Goal: Find specific page/section

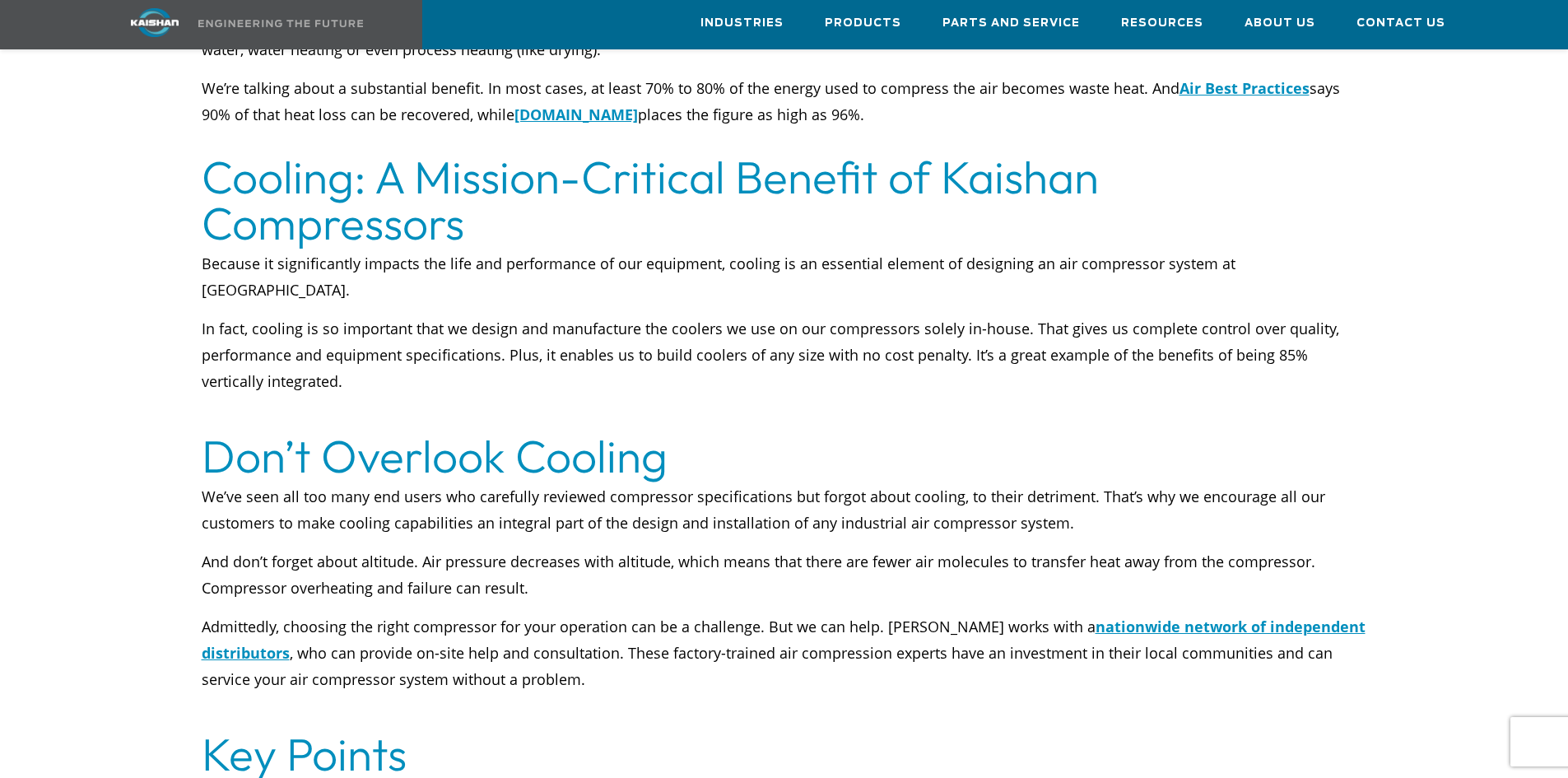
scroll to position [4941, 0]
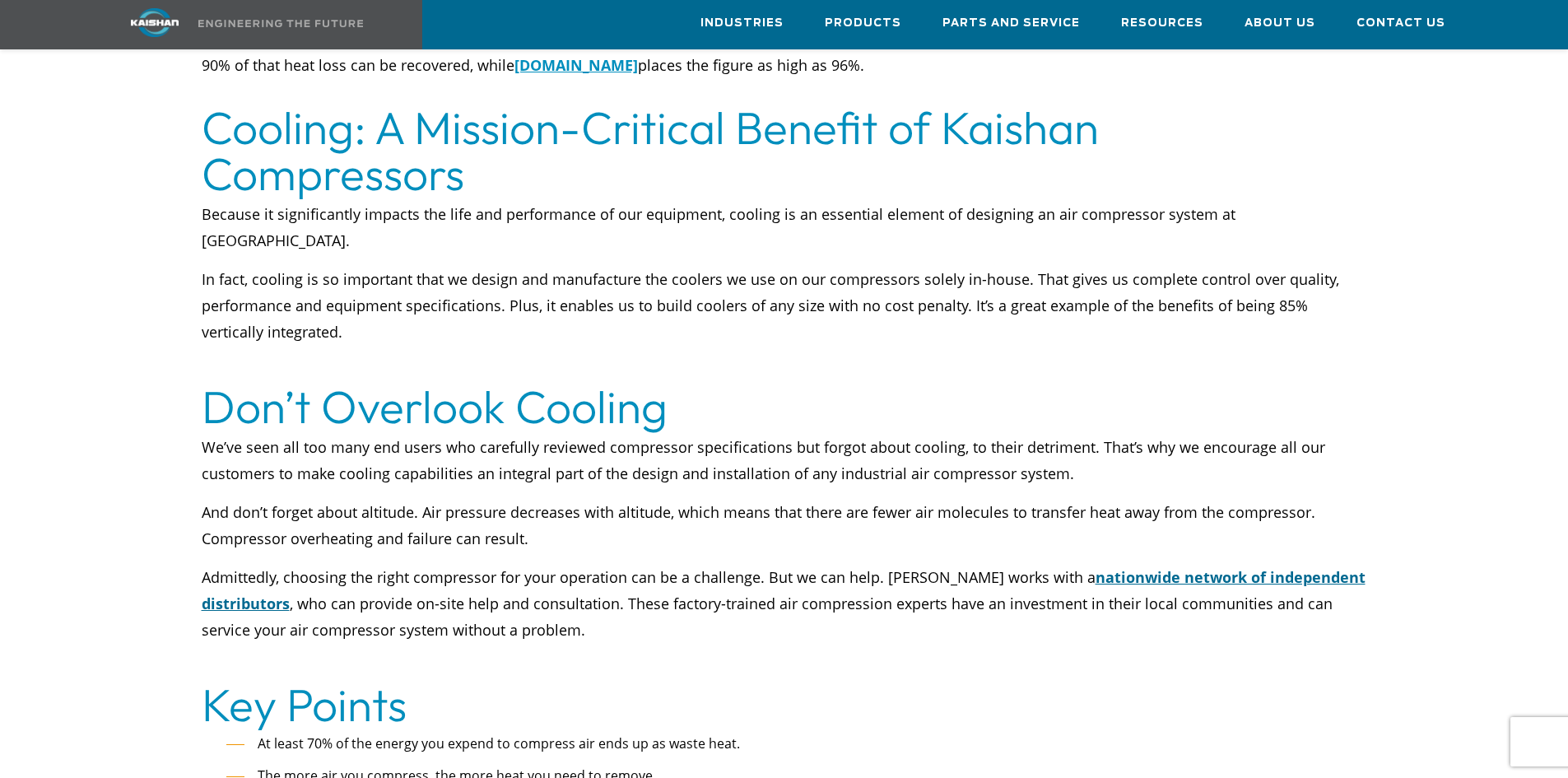
click at [1141, 567] on link "nationwide network of independent distributors" at bounding box center [784, 591] width 1164 height 47
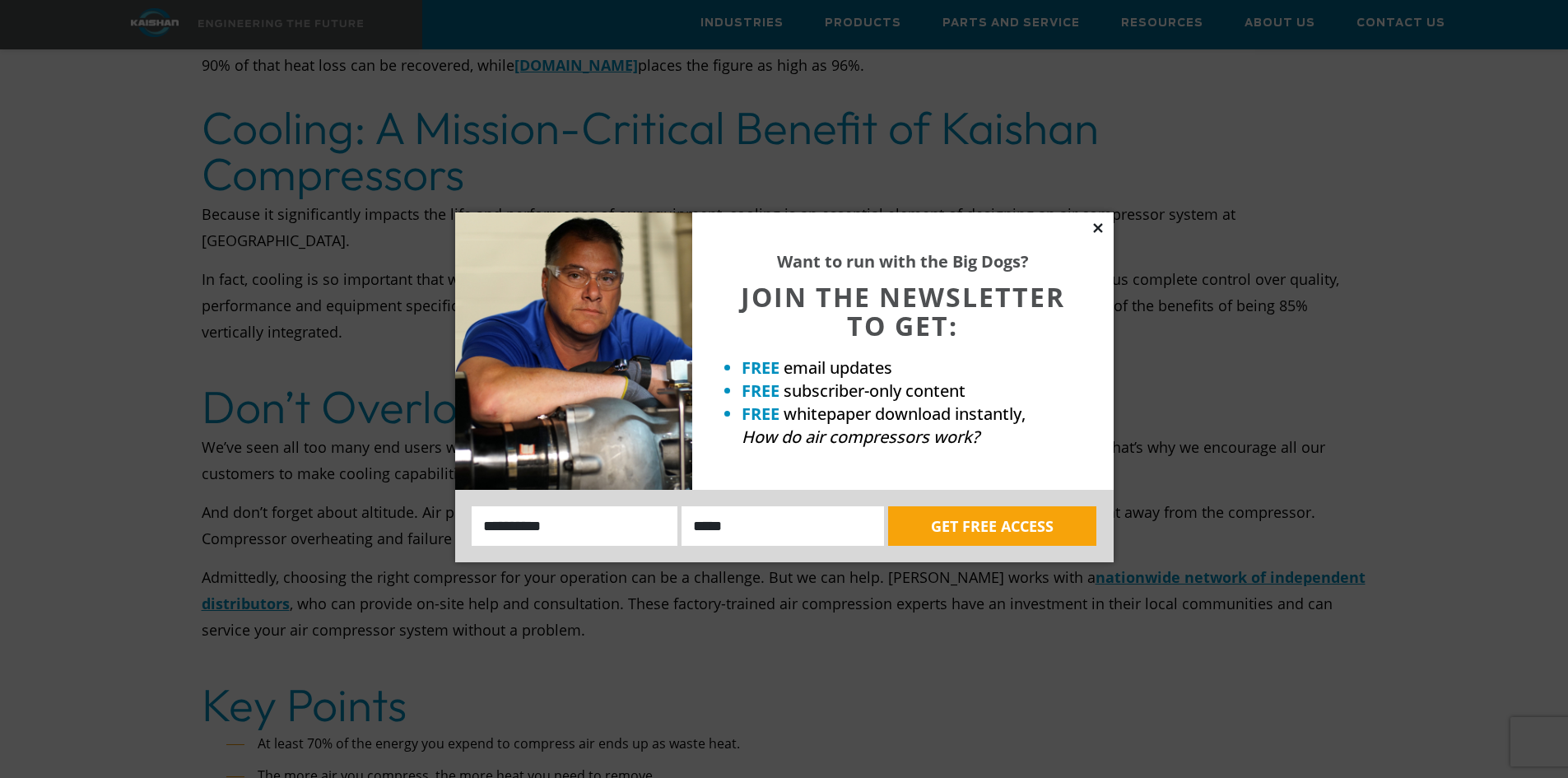
click at [1094, 229] on icon at bounding box center [1097, 227] width 15 height 15
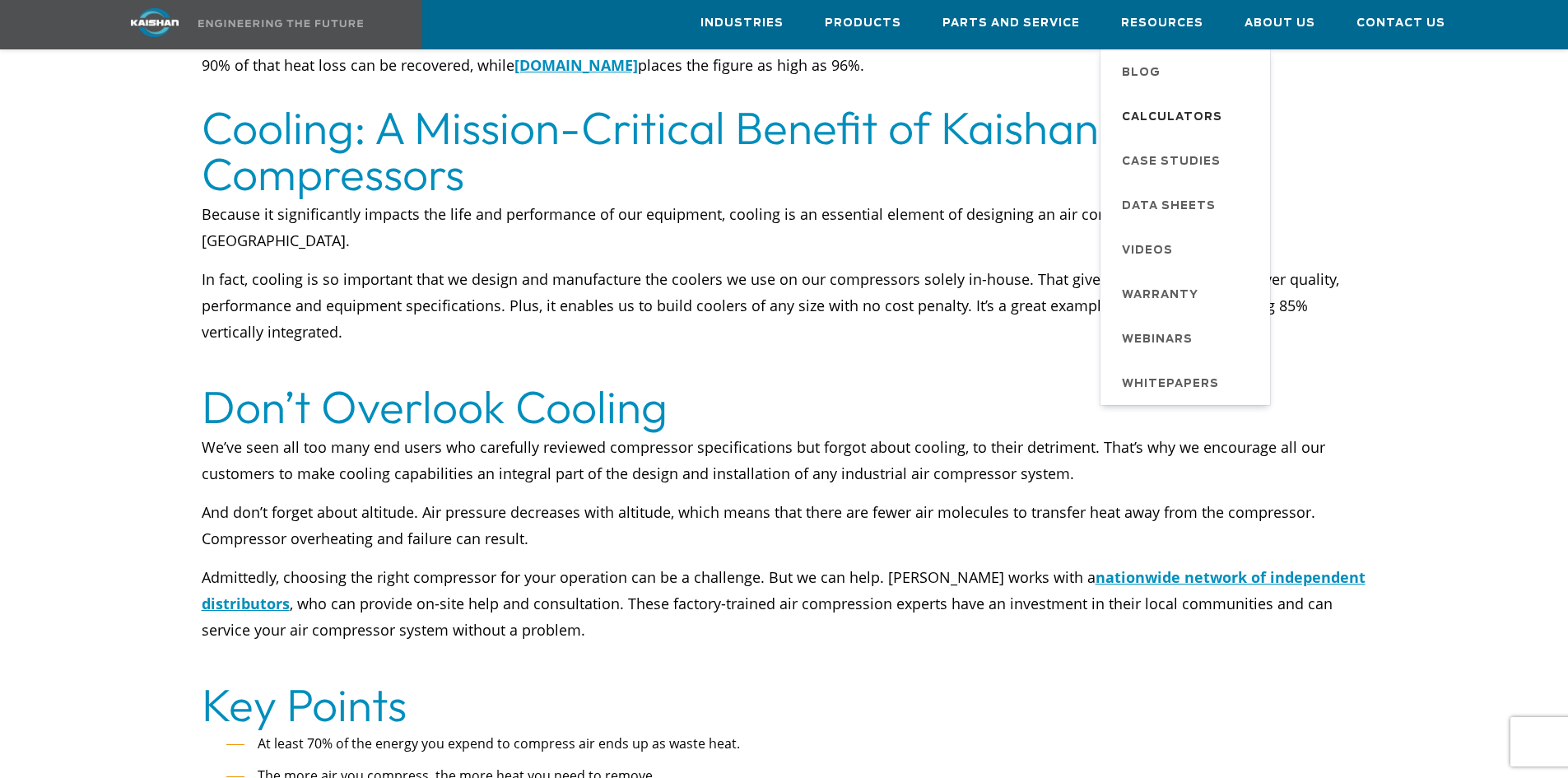
click at [1181, 112] on span "Calculators" at bounding box center [1171, 117] width 100 height 28
